Goal: Find specific page/section: Find specific page/section

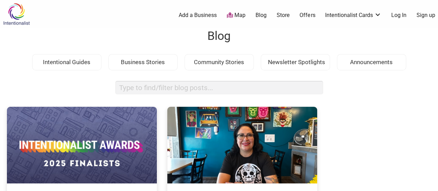
click at [139, 66] on div "Business Stories" at bounding box center [142, 62] width 69 height 17
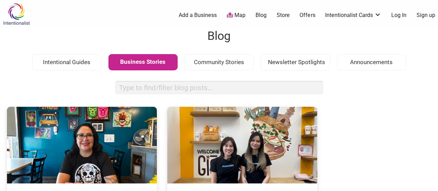
click at [233, 17] on link "Map" at bounding box center [236, 15] width 19 height 8
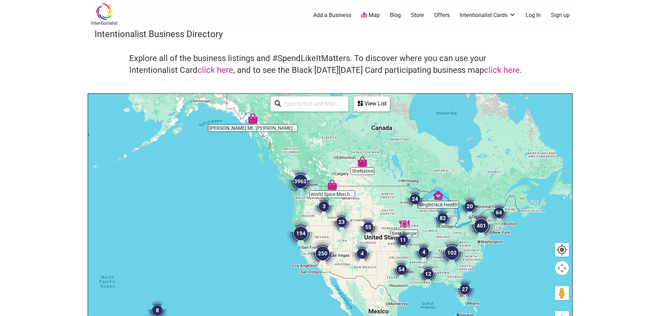
click at [313, 107] on input "search" at bounding box center [312, 104] width 63 height 14
click at [377, 107] on div "View List" at bounding box center [372, 103] width 35 height 13
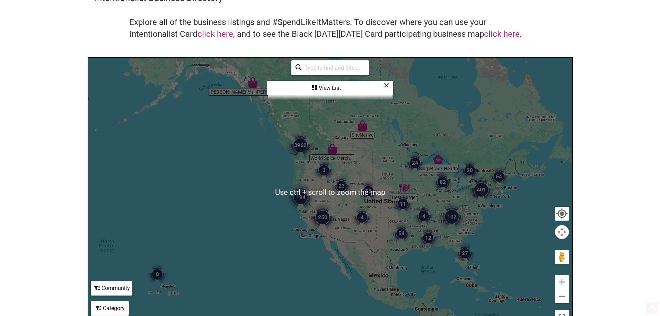
scroll to position [69, 0]
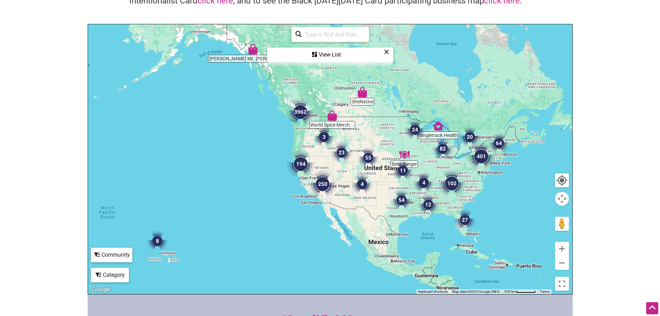
click at [388, 52] on icon at bounding box center [386, 52] width 5 height 0
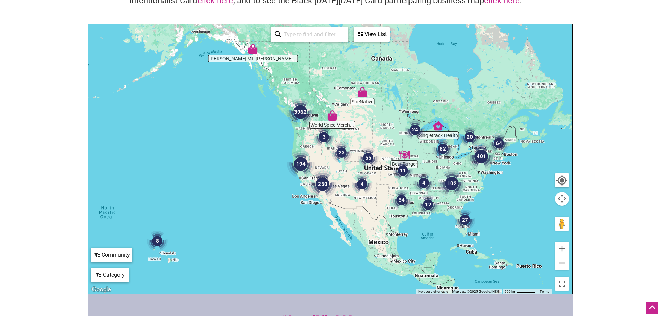
click at [117, 191] on div "Category" at bounding box center [110, 274] width 37 height 13
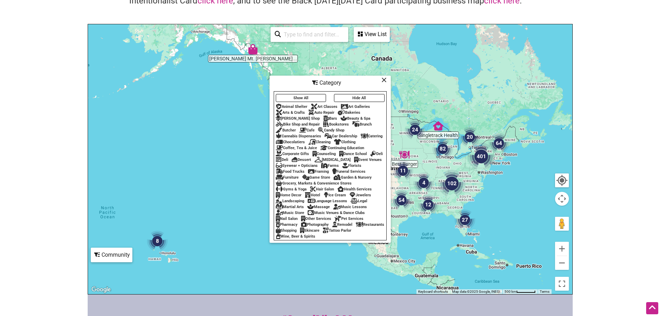
drag, startPoint x: 381, startPoint y: 75, endPoint x: 384, endPoint y: 80, distance: 5.7
click at [384, 80] on div "Category" at bounding box center [330, 82] width 120 height 13
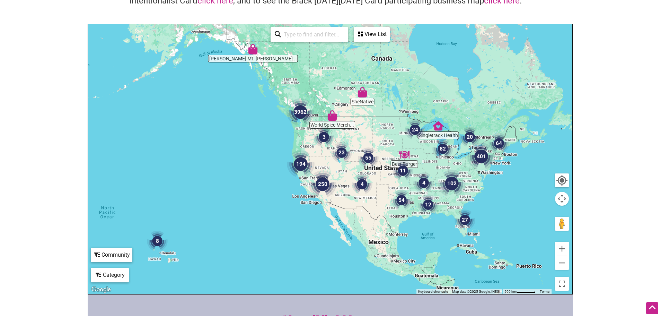
click at [121, 191] on div "Community" at bounding box center [112, 254] width 40 height 13
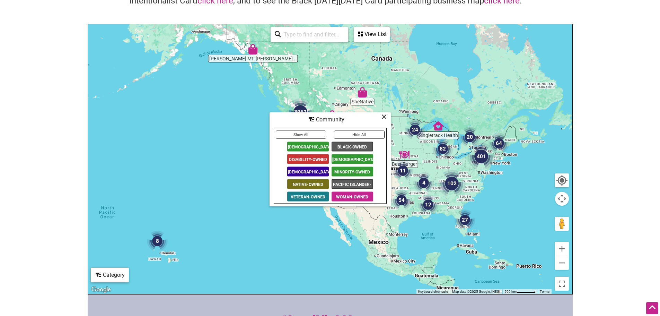
click at [298, 144] on span "[DEMOGRAPHIC_DATA]-Owned" at bounding box center [308, 147] width 42 height 10
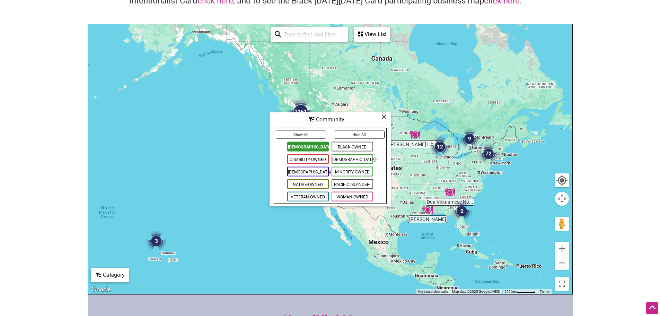
click at [363, 174] on span "Minority-Owned" at bounding box center [353, 172] width 42 height 10
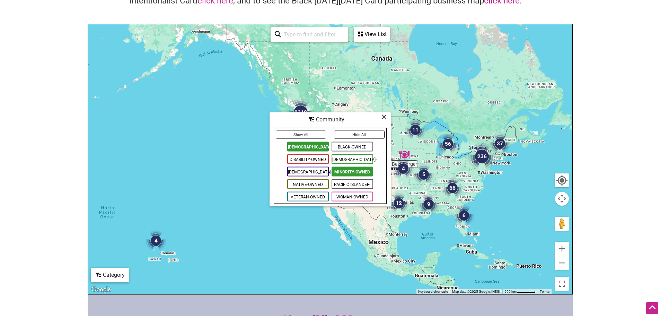
click at [319, 187] on span "Native-Owned" at bounding box center [308, 184] width 42 height 10
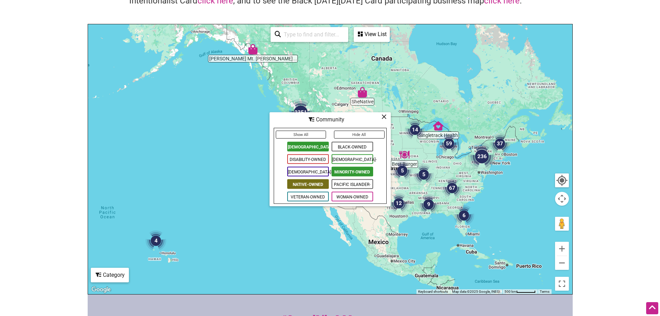
click at [381, 40] on div "View List" at bounding box center [372, 34] width 35 height 13
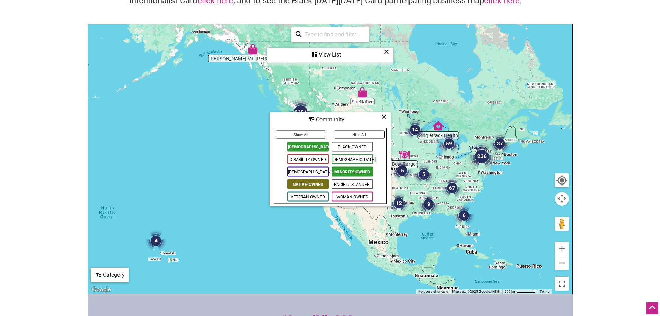
click at [325, 56] on div "View List" at bounding box center [330, 54] width 125 height 13
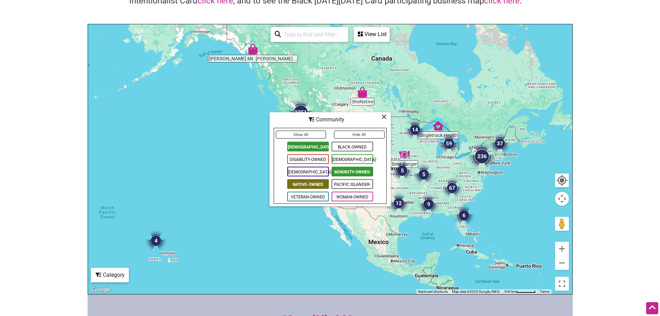
click at [385, 34] on div "View List" at bounding box center [372, 34] width 35 height 13
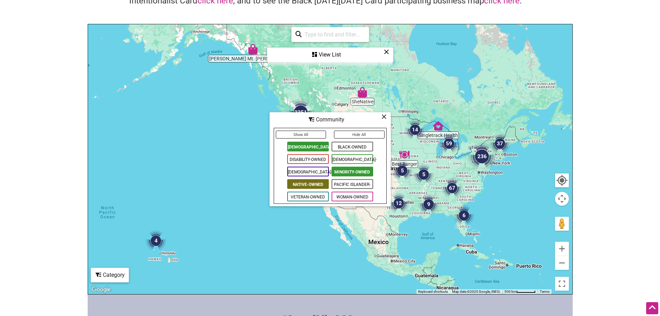
click at [386, 116] on icon at bounding box center [384, 116] width 5 height 0
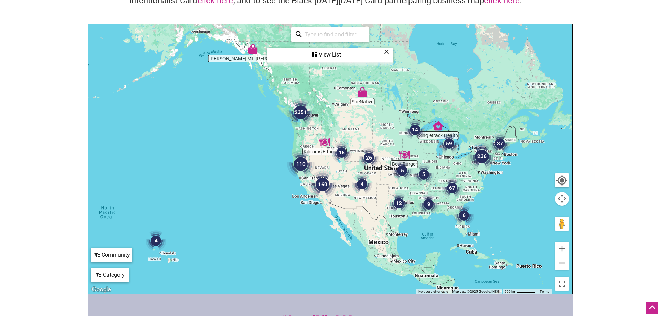
click at [111, 191] on div "Category" at bounding box center [110, 274] width 37 height 13
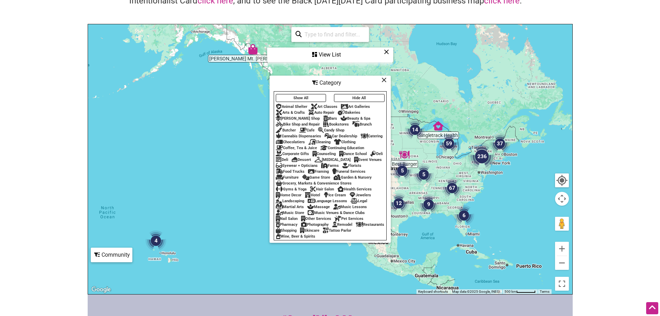
click at [383, 80] on icon at bounding box center [384, 80] width 5 height 0
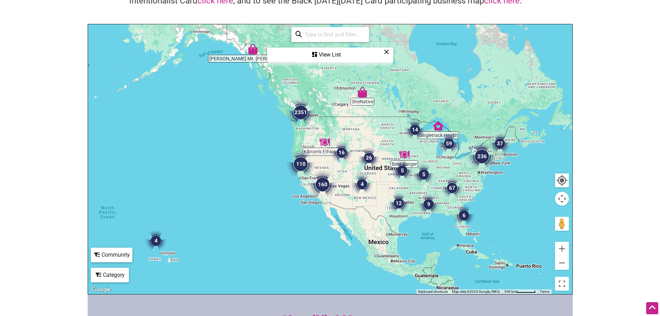
click at [108, 191] on div "Community" at bounding box center [112, 254] width 40 height 13
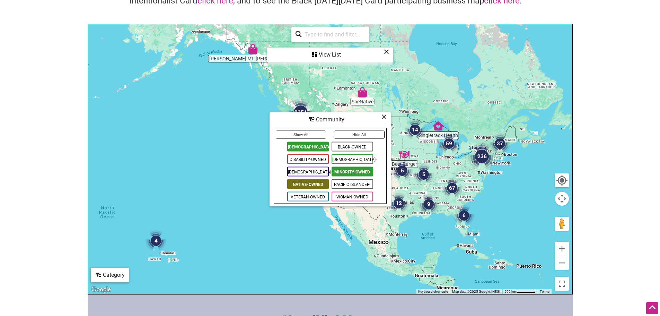
click at [383, 117] on icon at bounding box center [384, 116] width 5 height 0
